Goal: Transaction & Acquisition: Download file/media

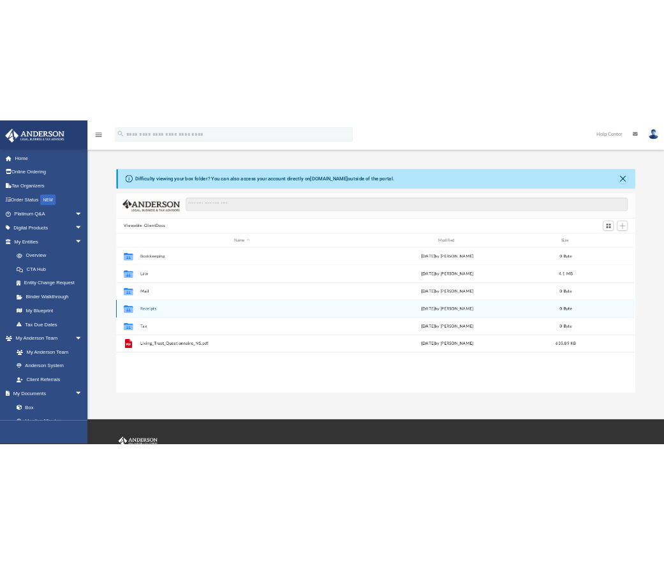
scroll to position [281, 936]
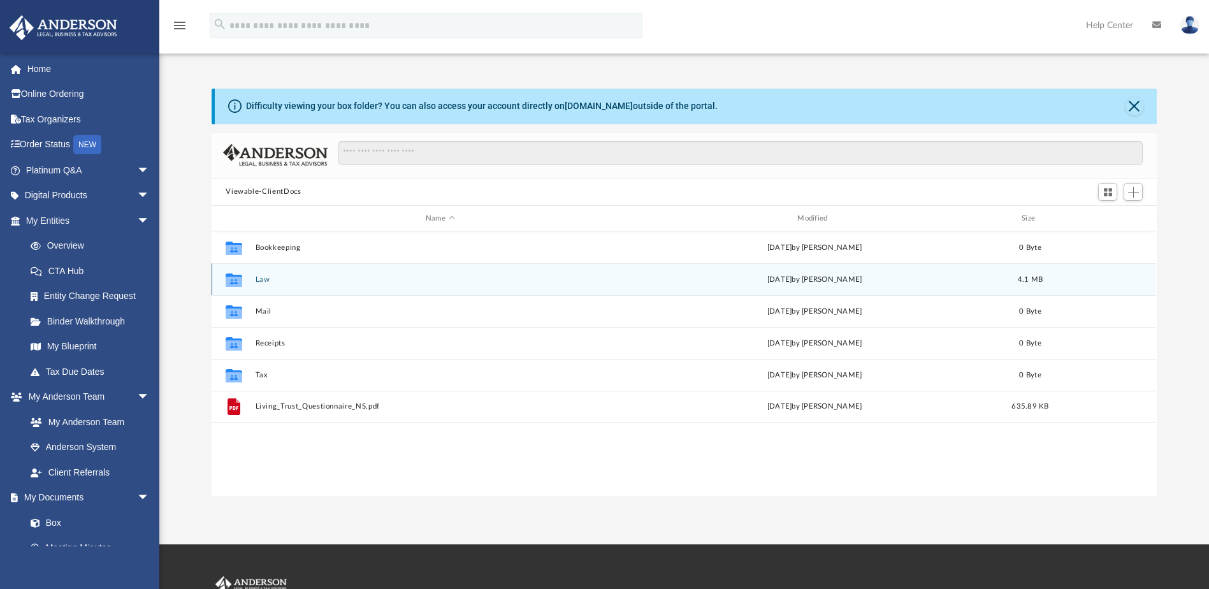
click at [261, 281] on button "Law" at bounding box center [440, 279] width 369 height 8
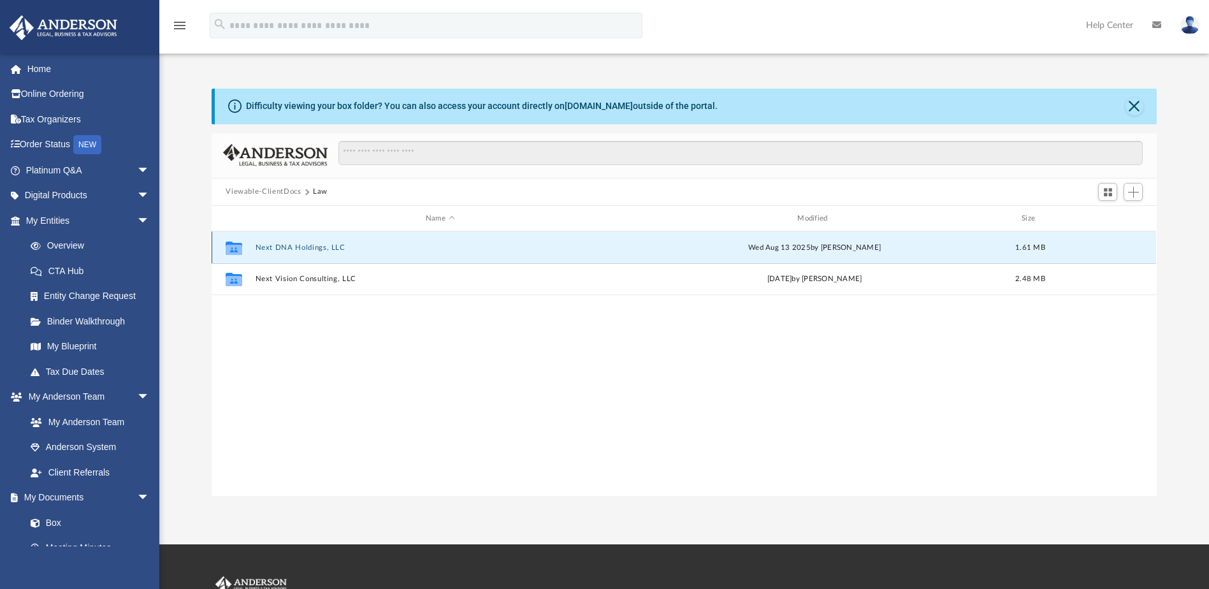
click at [421, 245] on button "Next DNA Holdings, LLC" at bounding box center [440, 248] width 369 height 8
click at [281, 247] on button "Initial Docs" at bounding box center [440, 248] width 369 height 8
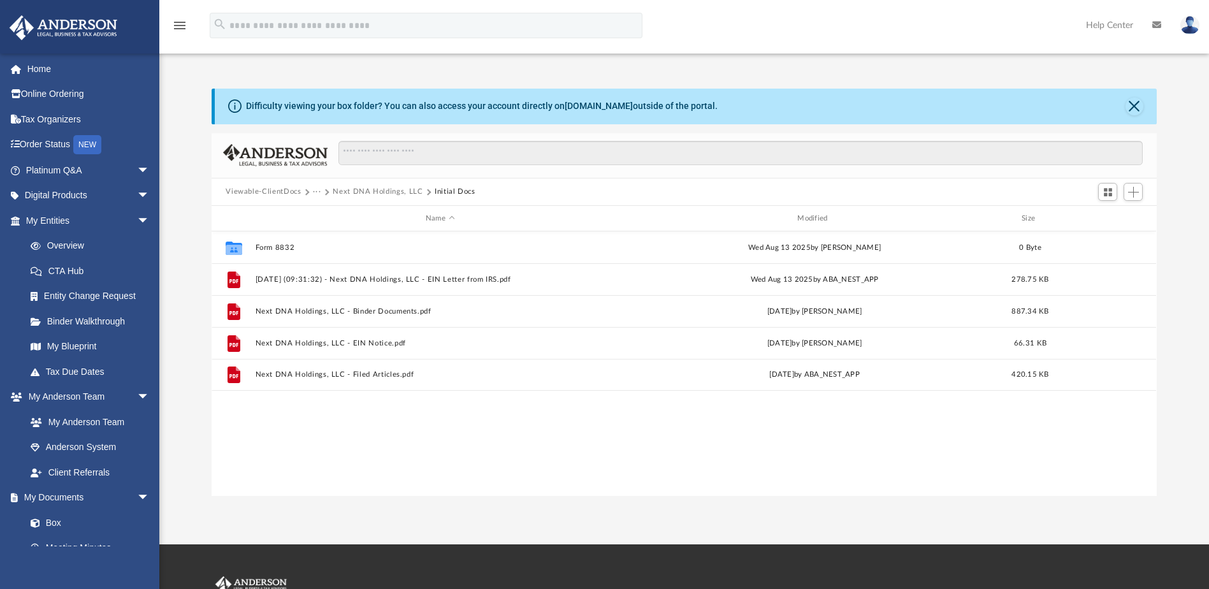
drag, startPoint x: 773, startPoint y: 443, endPoint x: 420, endPoint y: 398, distance: 356.7
click at [420, 398] on div "Collaborated Folder Form 8832 [DATE] by [PERSON_NAME] 0 Byte File [DATE] (09:31…" at bounding box center [684, 363] width 945 height 264
click at [680, 403] on div "Collaborated Folder Form 8832 [DATE] by [PERSON_NAME] 0 Byte File [DATE] (09:31…" at bounding box center [684, 363] width 945 height 264
click at [413, 221] on div "Name" at bounding box center [440, 218] width 370 height 11
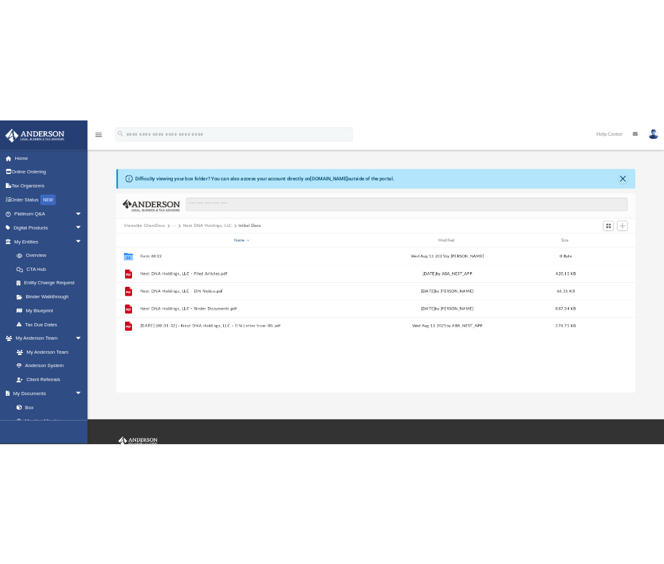
scroll to position [281, 444]
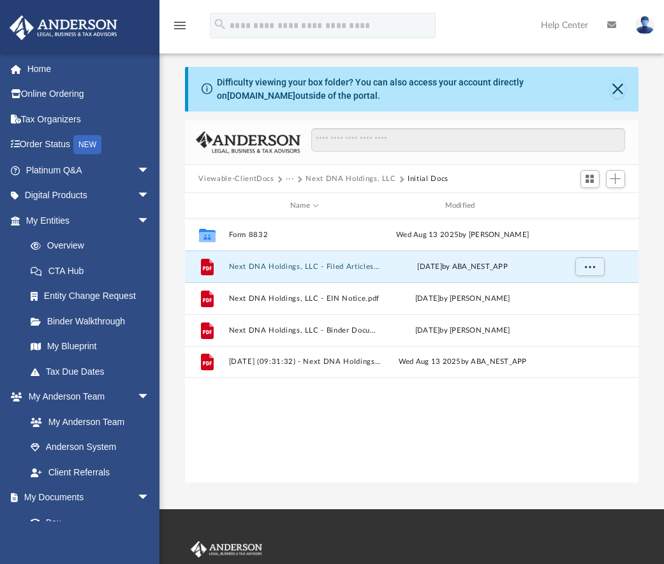
drag, startPoint x: 275, startPoint y: 266, endPoint x: -77, endPoint y: 178, distance: 362.8
click at [0, 178] on html "X Get a chance to win 6 months of Platinum for free just by filling out this su…" at bounding box center [332, 369] width 664 height 738
click at [578, 265] on button "More options" at bounding box center [588, 267] width 29 height 19
click at [580, 311] on li "Download" at bounding box center [577, 312] width 37 height 13
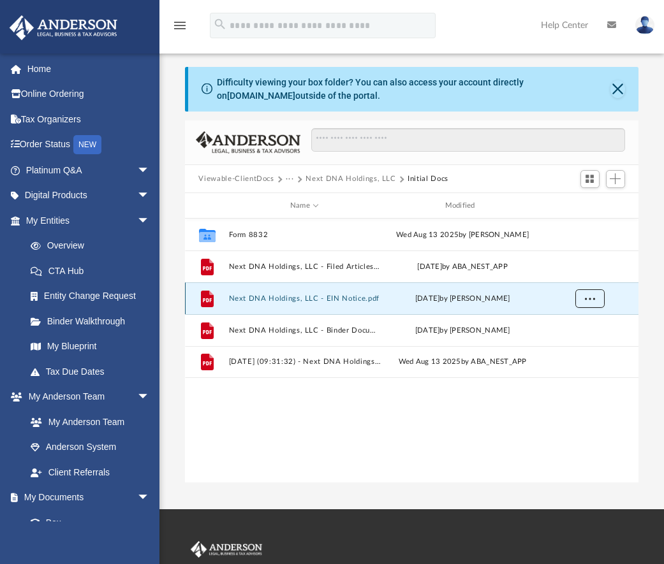
click at [592, 297] on span "More options" at bounding box center [589, 298] width 10 height 7
click at [574, 342] on li "Download" at bounding box center [577, 344] width 37 height 13
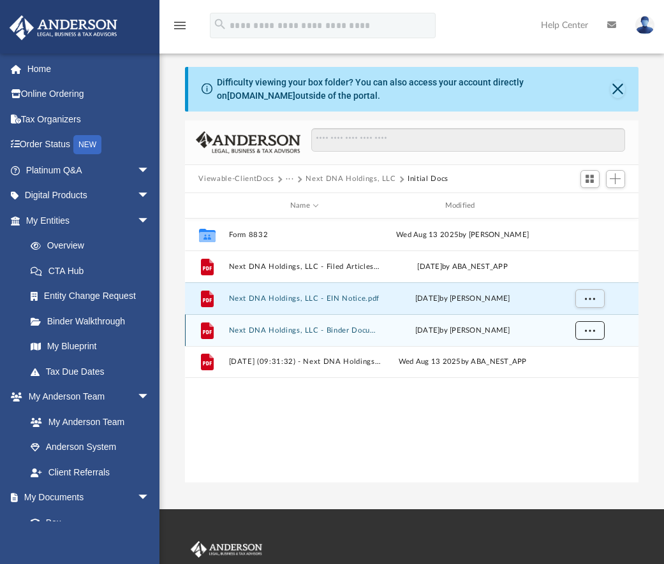
click at [594, 331] on span "More options" at bounding box center [589, 330] width 10 height 7
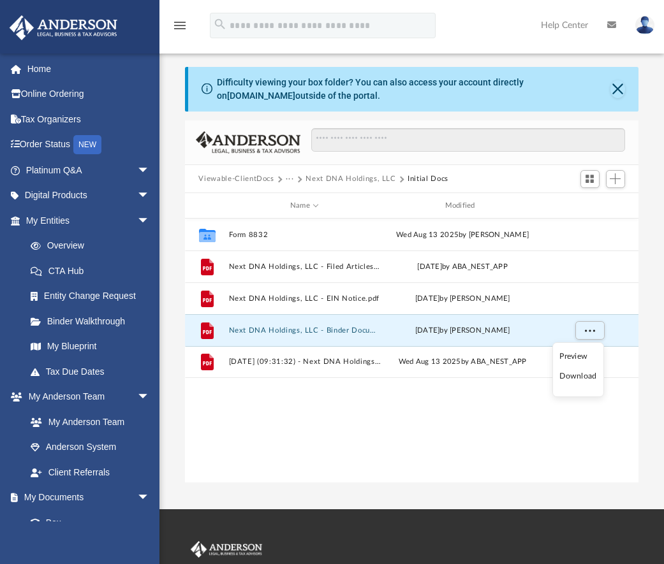
click at [576, 378] on li "Download" at bounding box center [577, 376] width 37 height 13
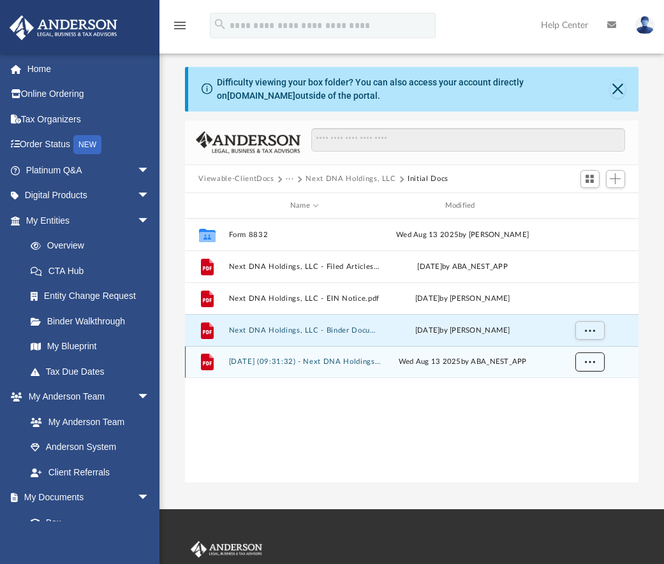
click at [588, 365] on span "More options" at bounding box center [589, 361] width 10 height 7
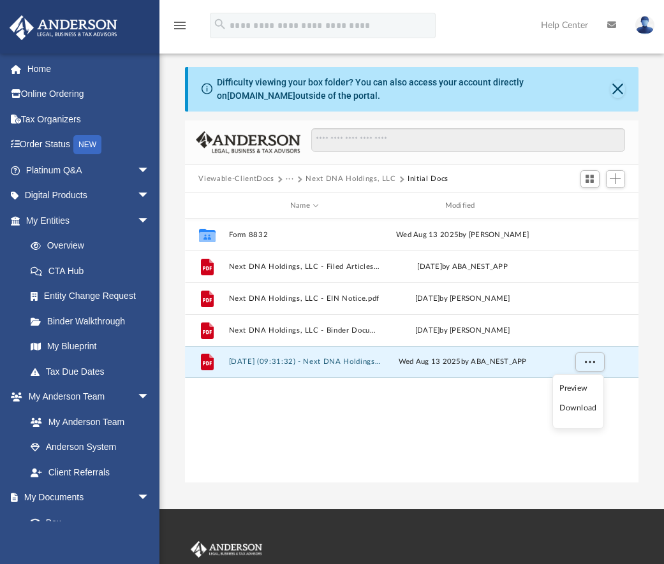
click at [575, 409] on li "Download" at bounding box center [577, 408] width 37 height 13
click at [344, 179] on button "Next DNA Holdings, LLC" at bounding box center [350, 178] width 90 height 11
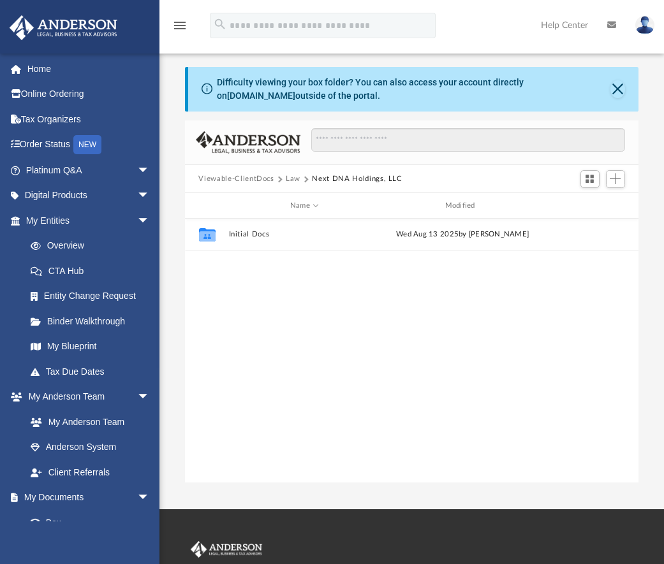
click at [291, 180] on button "Law" at bounding box center [293, 178] width 15 height 11
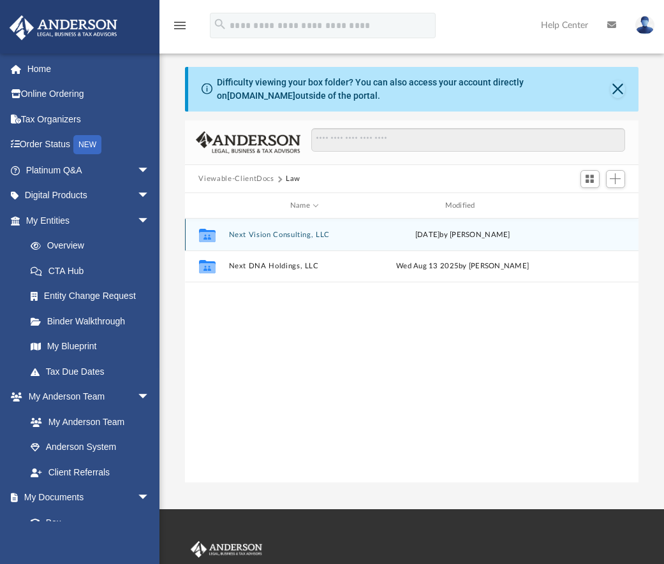
click at [278, 235] on button "Next Vision Consulting, LLC" at bounding box center [304, 235] width 152 height 8
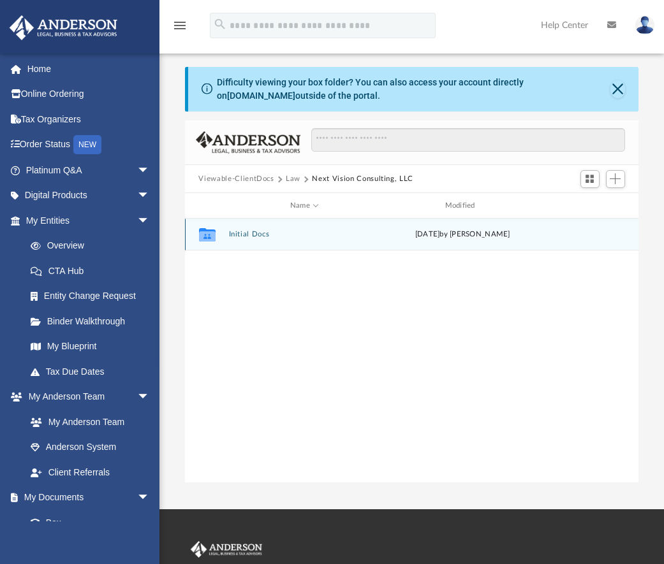
click at [250, 235] on button "Initial Docs" at bounding box center [304, 235] width 152 height 8
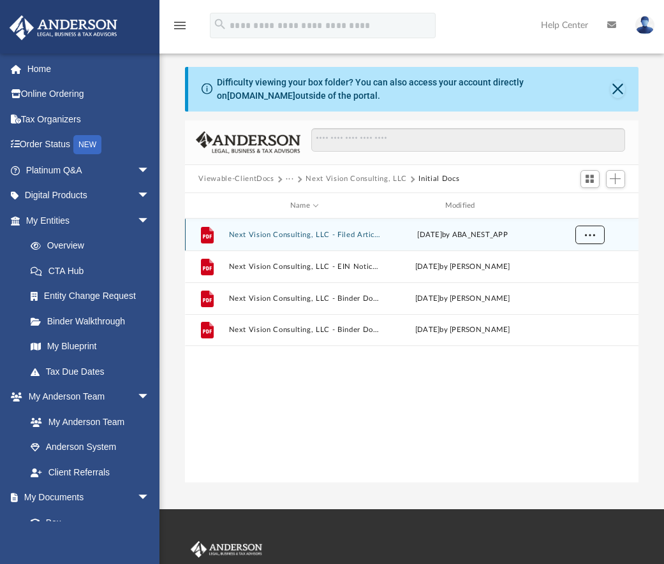
click at [594, 237] on span "More options" at bounding box center [589, 234] width 10 height 7
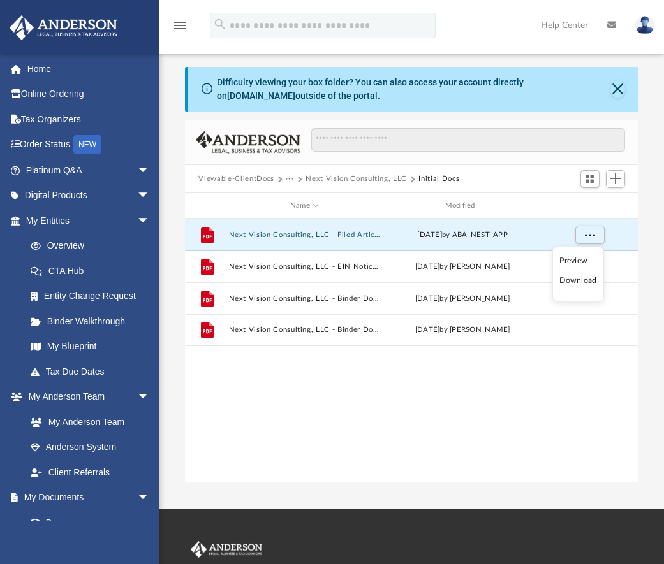
click at [583, 281] on li "Download" at bounding box center [577, 280] width 37 height 13
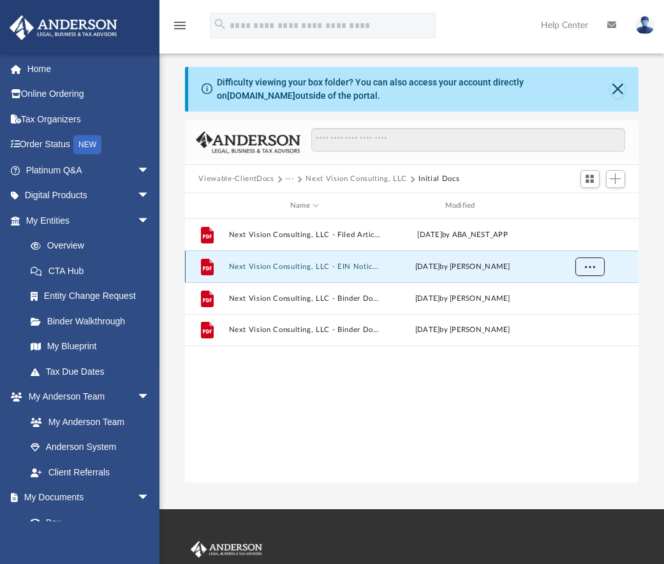
click at [588, 272] on button "More options" at bounding box center [588, 267] width 29 height 19
click at [585, 314] on li "Download" at bounding box center [577, 312] width 37 height 13
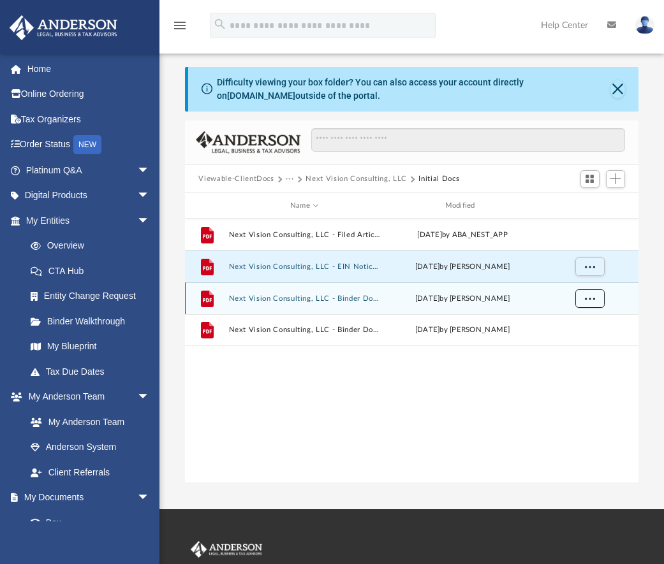
click at [595, 300] on button "More options" at bounding box center [588, 298] width 29 height 19
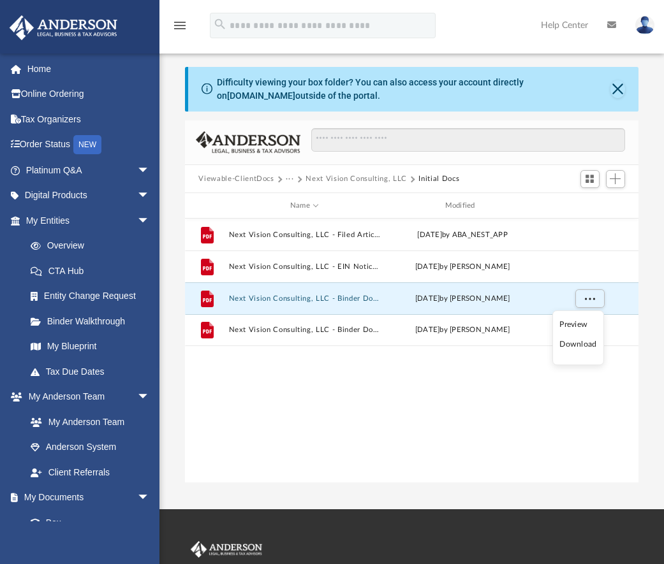
click at [585, 344] on li "Download" at bounding box center [577, 344] width 37 height 13
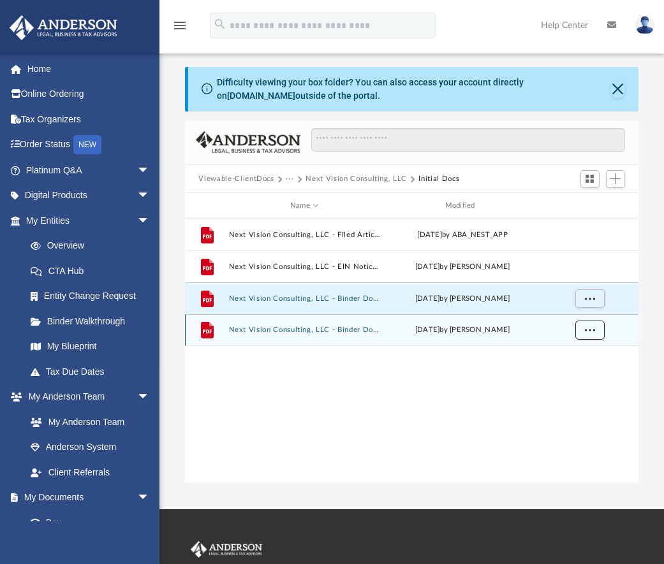
click at [592, 333] on span "More options" at bounding box center [589, 329] width 10 height 7
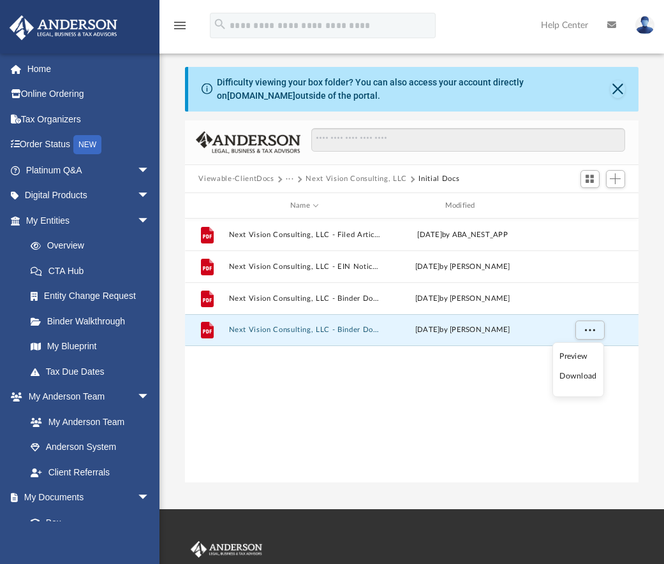
click at [583, 375] on li "Download" at bounding box center [577, 376] width 37 height 13
click at [460, 416] on div "File Next Vision Consulting, LLC - Filed Articles.pdf [DATE] by ABA_NEST_APP Fi…" at bounding box center [412, 351] width 454 height 264
click at [253, 181] on button "Viewable-ClientDocs" at bounding box center [235, 178] width 75 height 11
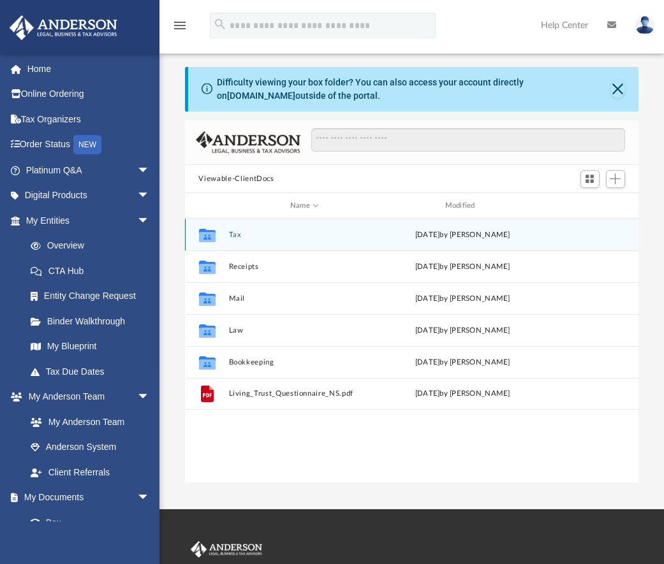
click at [238, 235] on button "Tax" at bounding box center [304, 235] width 152 height 8
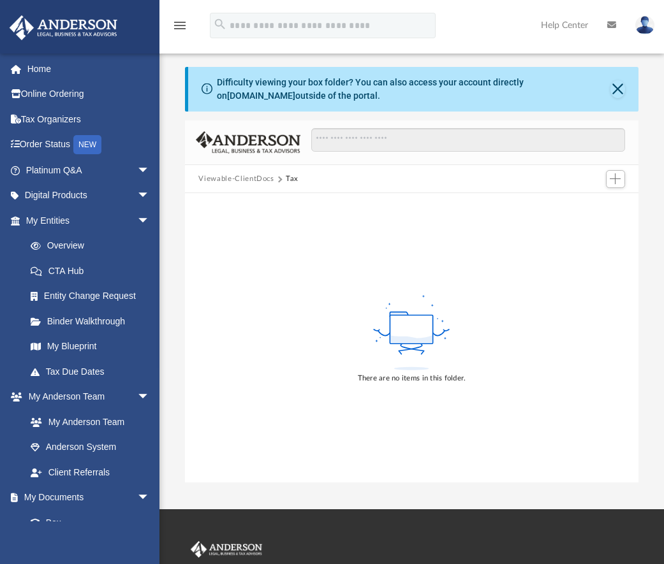
click at [244, 177] on button "Viewable-ClientDocs" at bounding box center [235, 178] width 75 height 11
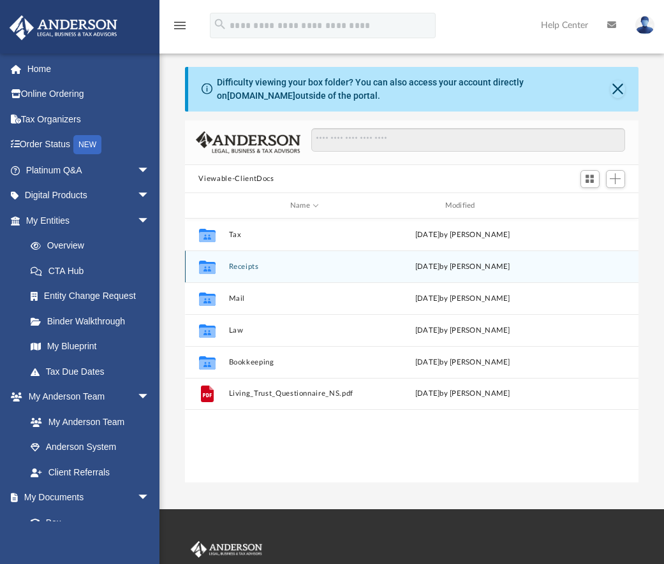
click at [237, 269] on button "Receipts" at bounding box center [304, 267] width 152 height 8
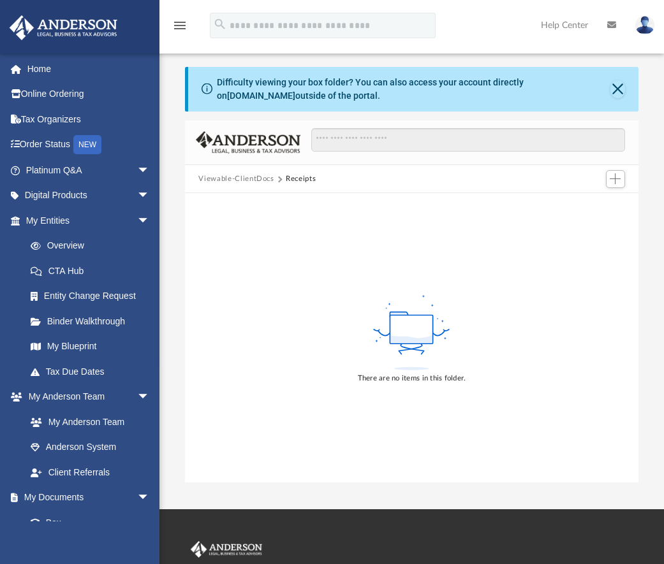
click at [250, 177] on button "Viewable-ClientDocs" at bounding box center [235, 178] width 75 height 11
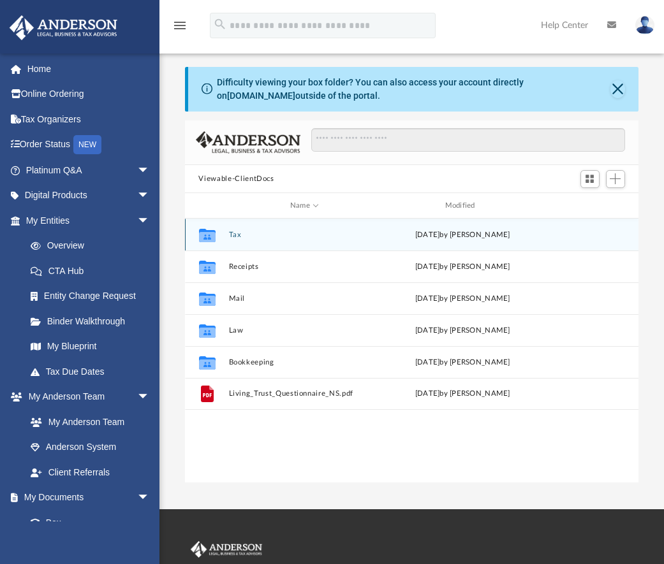
scroll to position [10, 10]
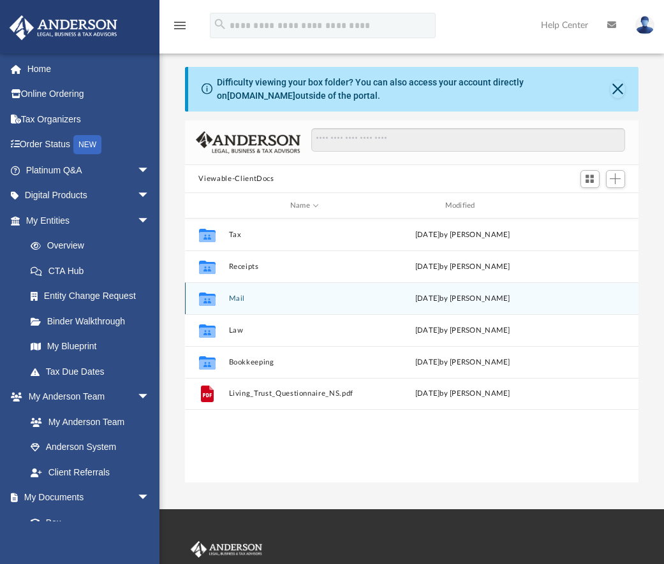
click at [237, 298] on button "Mail" at bounding box center [304, 299] width 152 height 8
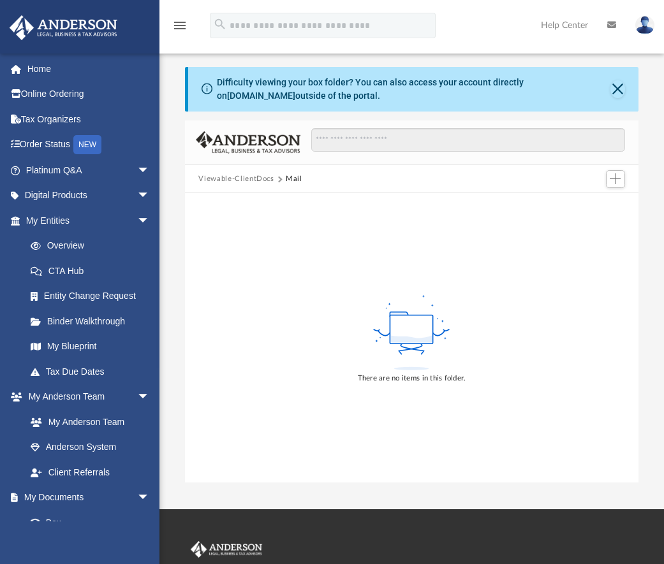
click at [248, 183] on button "Viewable-ClientDocs" at bounding box center [235, 178] width 75 height 11
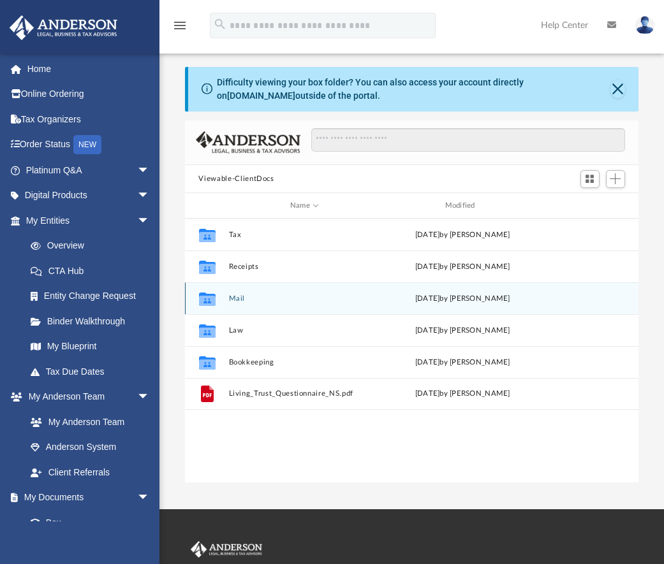
scroll to position [281, 444]
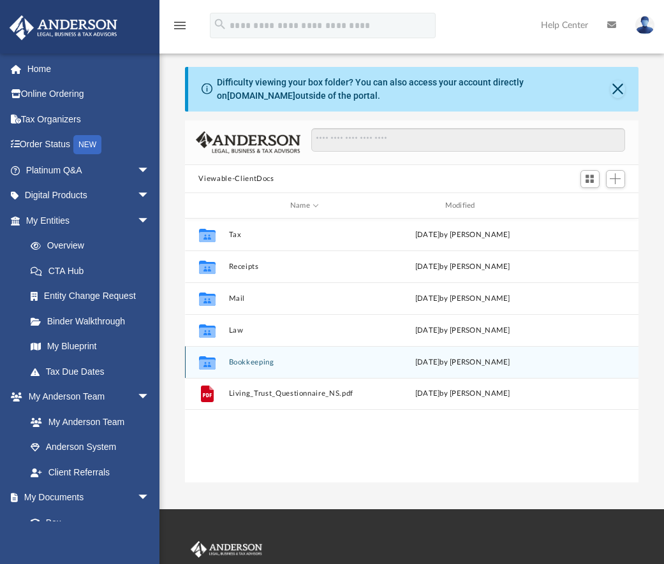
click at [245, 365] on button "Bookkeeping" at bounding box center [304, 362] width 152 height 8
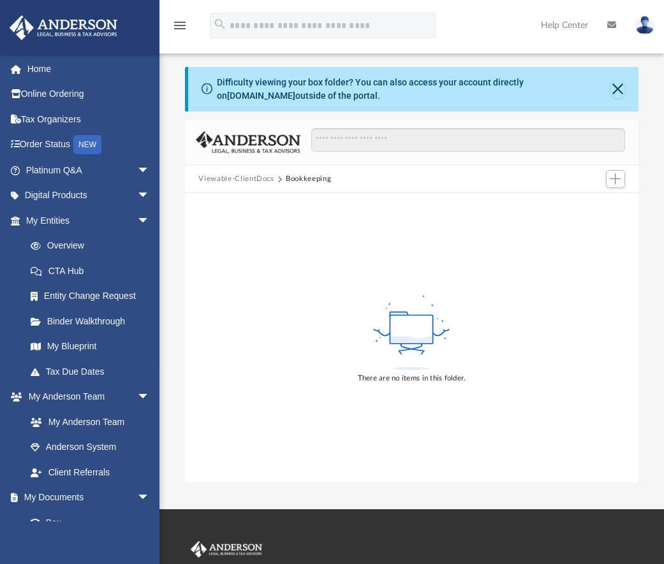
click at [631, 85] on div "Difficulty viewing your box folder? You can also access your account directly o…" at bounding box center [413, 89] width 451 height 45
click at [624, 87] on button "Close" at bounding box center [617, 89] width 15 height 18
